Goal: Information Seeking & Learning: Learn about a topic

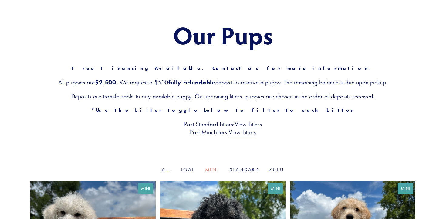
scroll to position [60, 0]
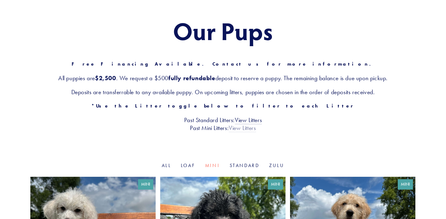
click at [238, 129] on link "View Litters" at bounding box center [242, 128] width 27 height 8
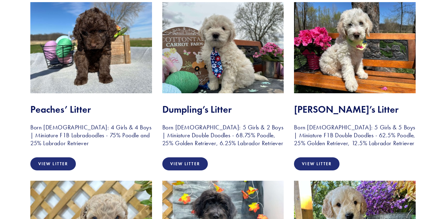
scroll to position [142, 0]
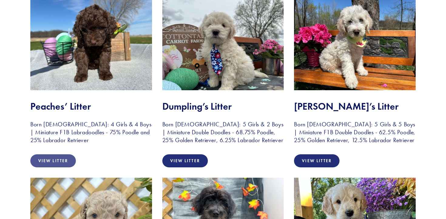
click at [53, 159] on link "View Litter" at bounding box center [53, 160] width 46 height 13
click at [181, 167] on link "View Litter" at bounding box center [185, 160] width 46 height 13
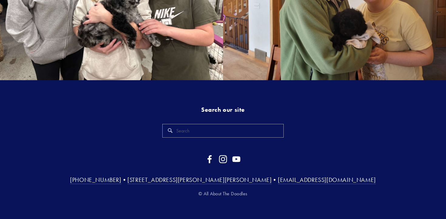
scroll to position [1293, 0]
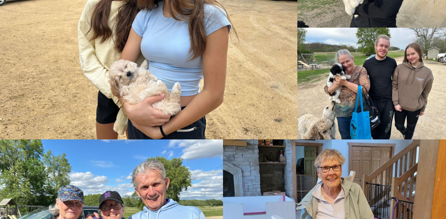
scroll to position [998, 0]
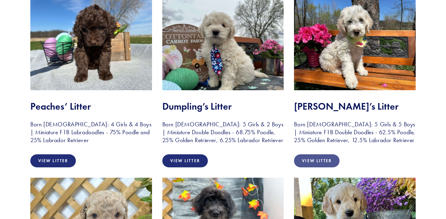
click at [320, 167] on link "View Litter" at bounding box center [317, 160] width 46 height 13
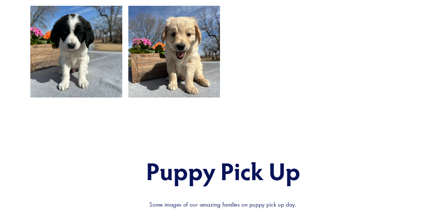
scroll to position [585, 0]
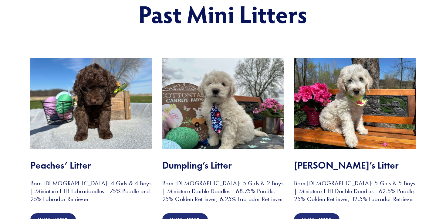
scroll to position [84, 0]
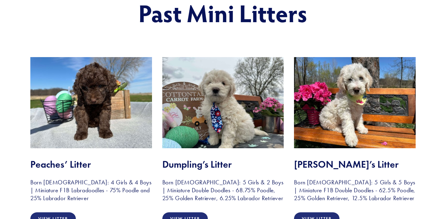
click at [84, 91] on img at bounding box center [91, 102] width 122 height 91
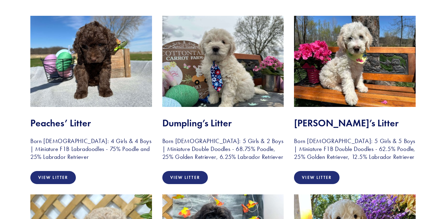
scroll to position [130, 0]
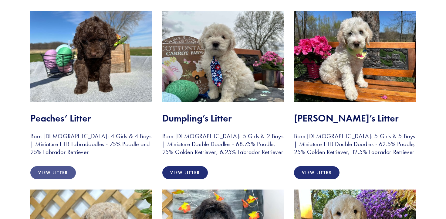
click at [62, 175] on link "View Litter" at bounding box center [53, 172] width 46 height 13
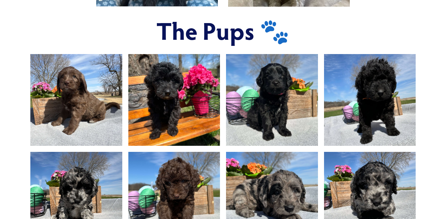
scroll to position [326, 0]
